Goal: Task Accomplishment & Management: Manage account settings

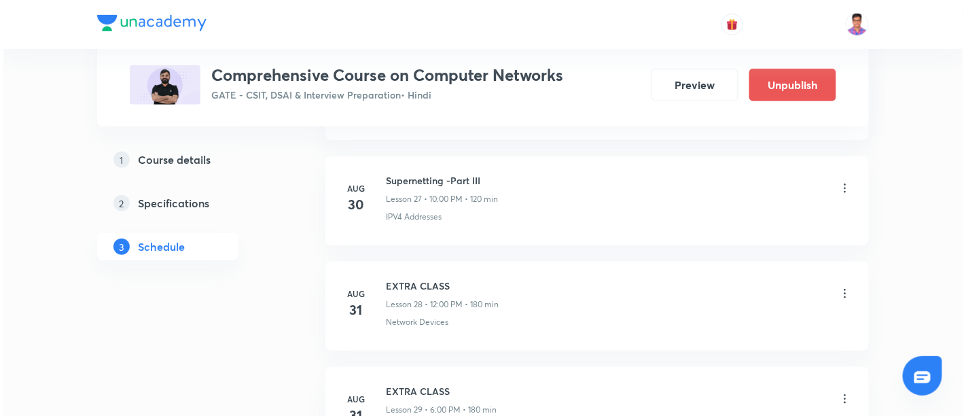
scroll to position [3713, 0]
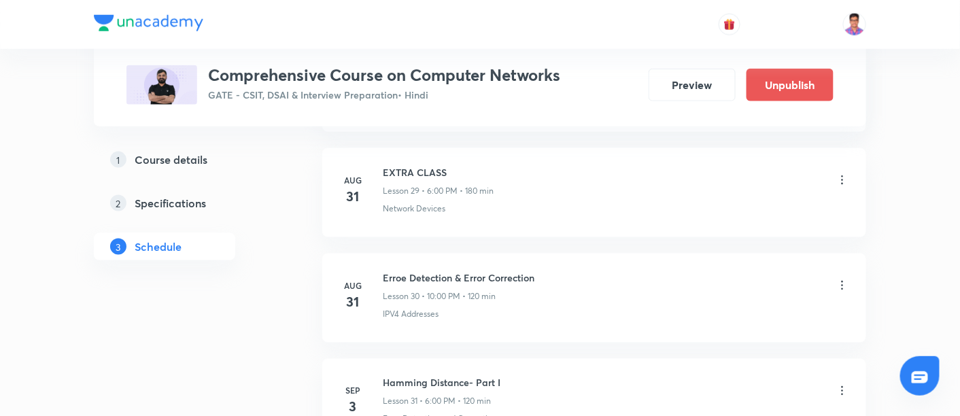
click at [839, 279] on icon at bounding box center [842, 286] width 14 height 14
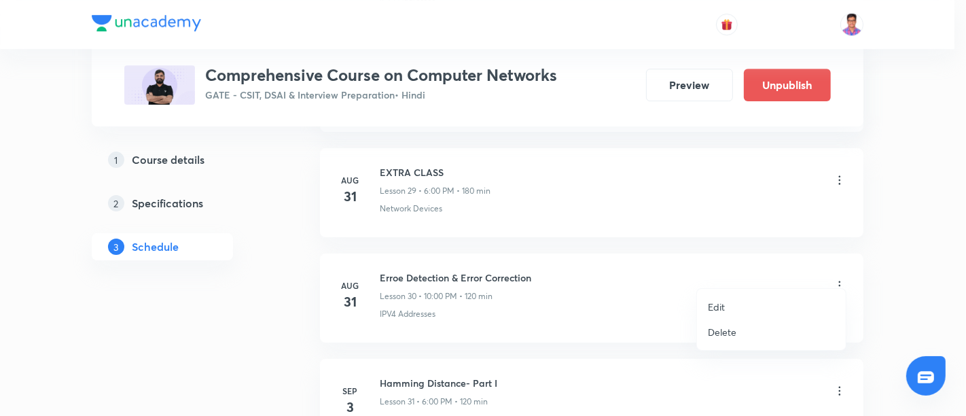
click at [871, 230] on div at bounding box center [483, 208] width 966 height 416
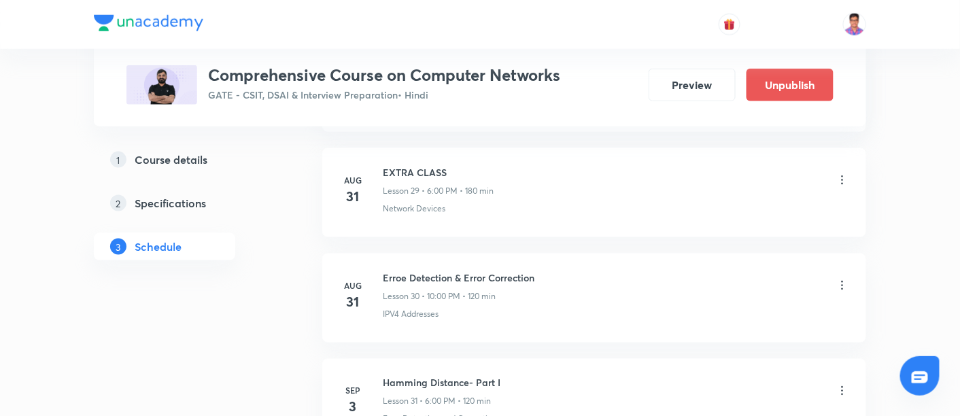
click at [837, 279] on icon at bounding box center [842, 286] width 14 height 14
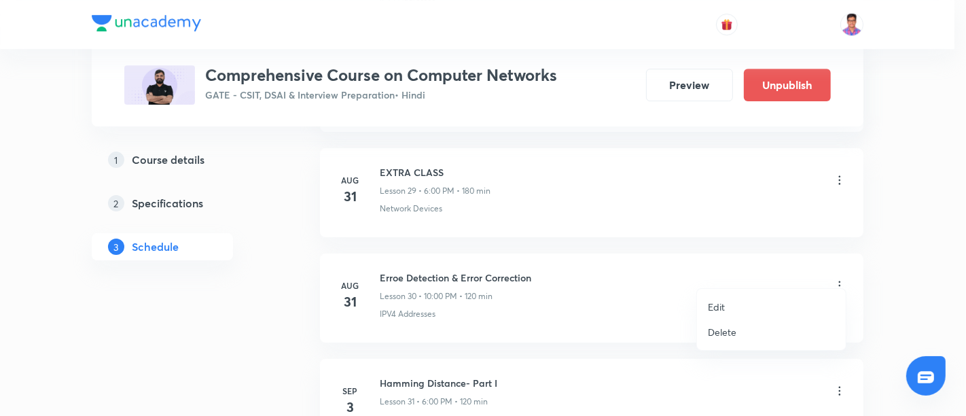
click at [720, 302] on p "Edit" at bounding box center [716, 307] width 17 height 14
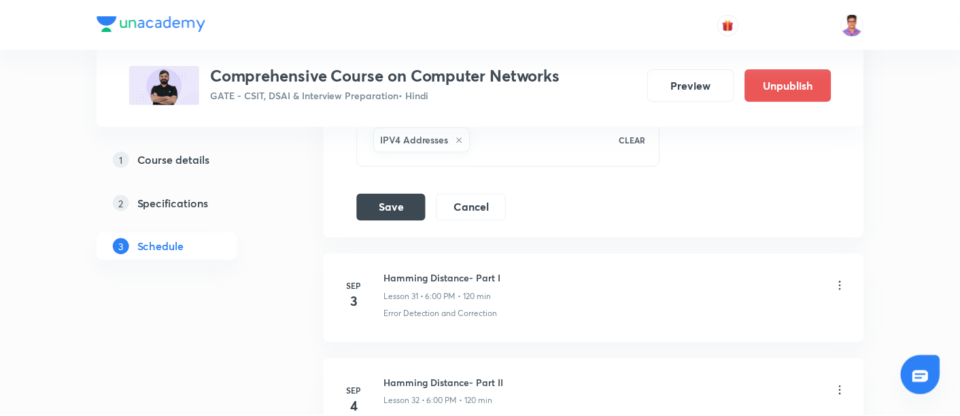
scroll to position [3442, 0]
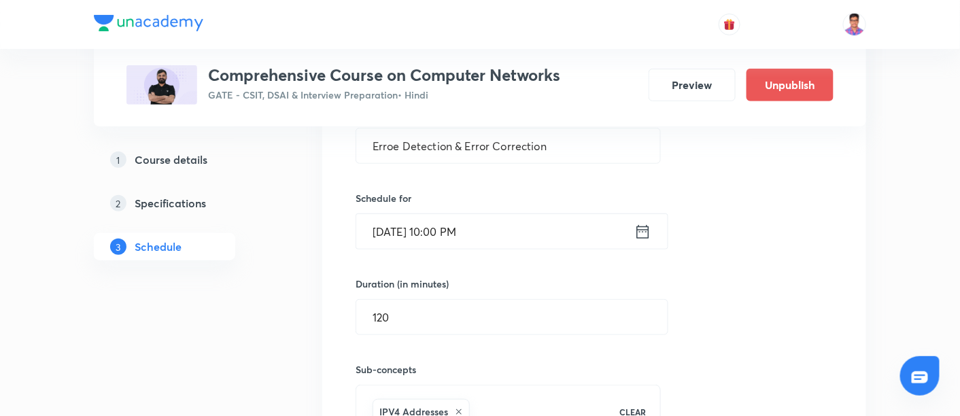
click at [458, 217] on input "[DATE] 10:00 PM" at bounding box center [495, 231] width 278 height 35
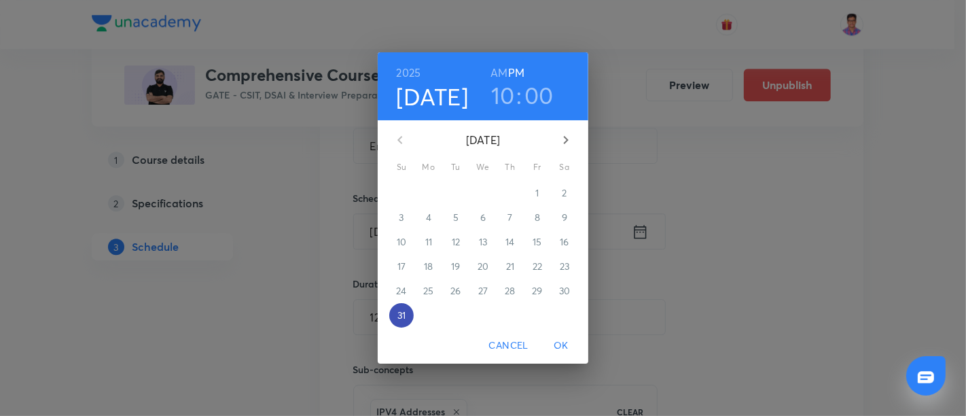
click at [396, 315] on span "31" at bounding box center [401, 316] width 24 height 14
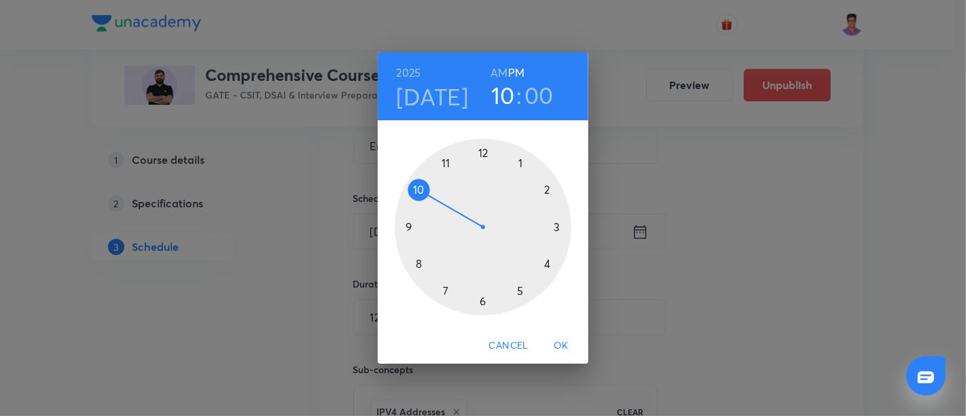
click at [504, 74] on h6 "AM" at bounding box center [499, 72] width 17 height 19
click at [411, 226] on div at bounding box center [483, 227] width 177 height 177
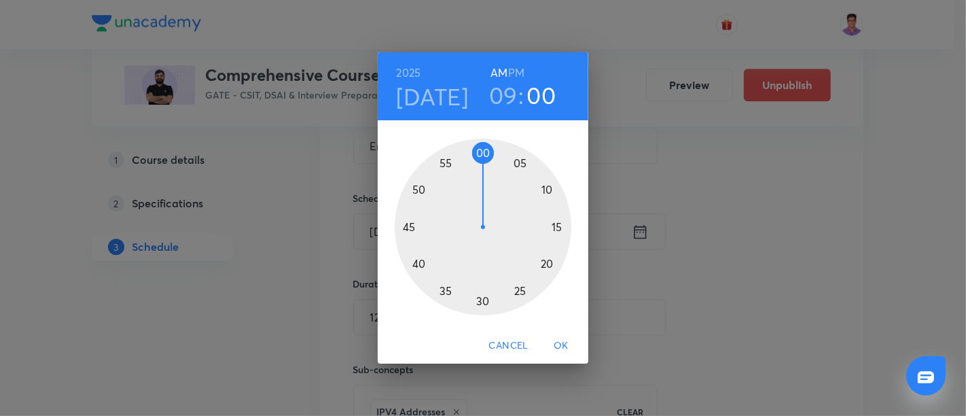
click at [481, 151] on div at bounding box center [483, 227] width 177 height 177
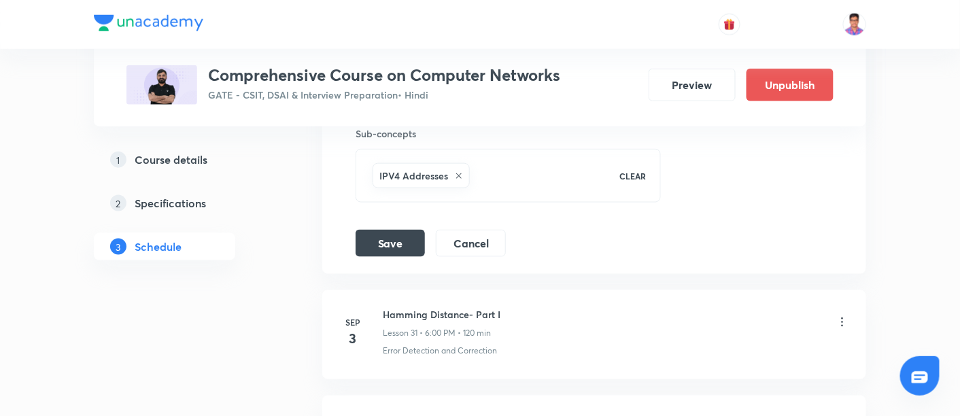
scroll to position [3678, 0]
click at [393, 228] on button "Save" at bounding box center [389, 241] width 69 height 27
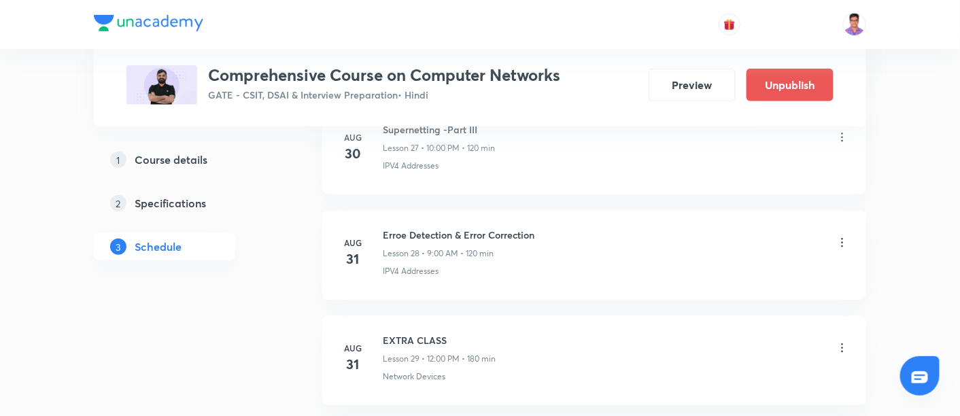
scroll to position [3545, 0]
